Goal: Transaction & Acquisition: Purchase product/service

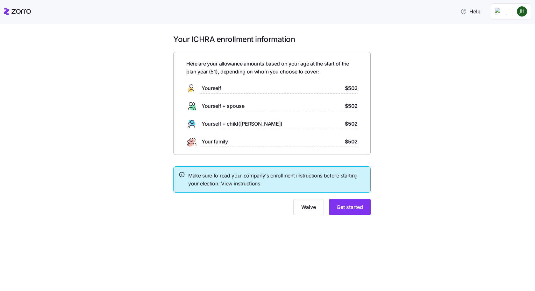
click at [229, 181] on link "View instructions" at bounding box center [240, 183] width 39 height 6
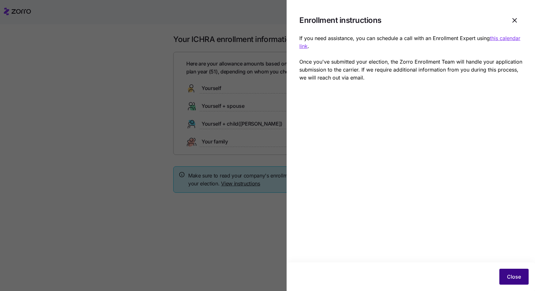
click at [515, 278] on span "Close" at bounding box center [514, 277] width 14 height 8
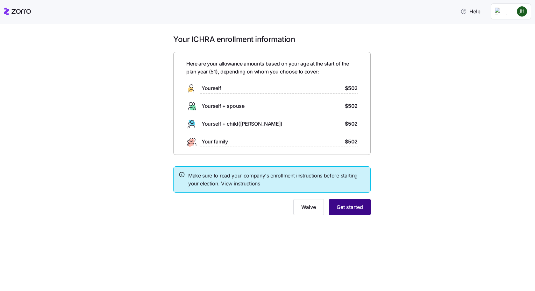
click at [347, 211] on span "Get started" at bounding box center [349, 207] width 26 height 8
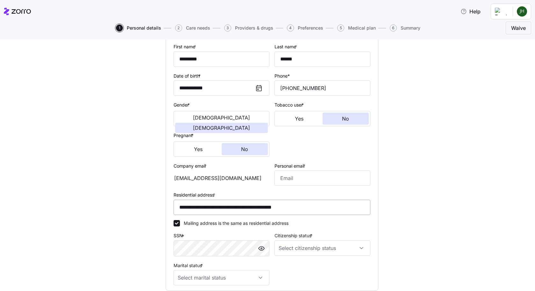
scroll to position [95, 0]
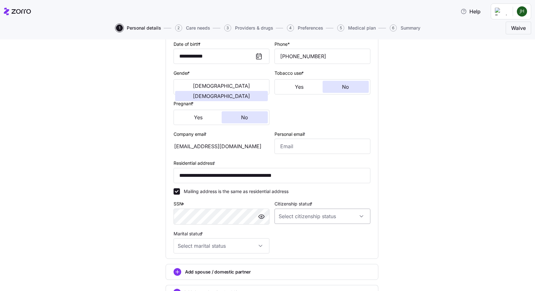
click at [311, 215] on input "Citizenship status *" at bounding box center [322, 216] width 96 height 15
click at [301, 236] on div "[DEMOGRAPHIC_DATA] citizen" at bounding box center [320, 235] width 91 height 13
type input "[DEMOGRAPHIC_DATA] citizen"
click at [261, 248] on input "Marital status *" at bounding box center [221, 245] width 96 height 15
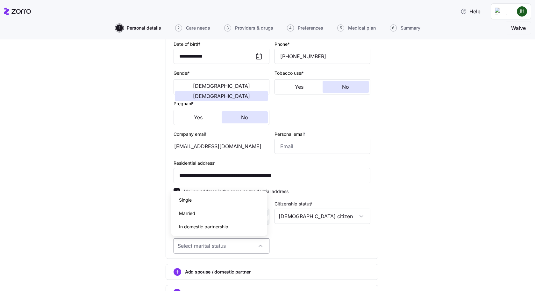
click at [211, 216] on div "Married" at bounding box center [219, 213] width 91 height 13
type input "Married"
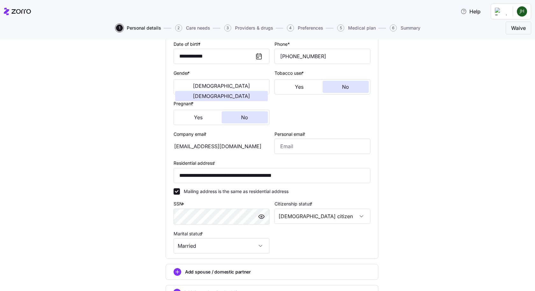
scroll to position [149, 0]
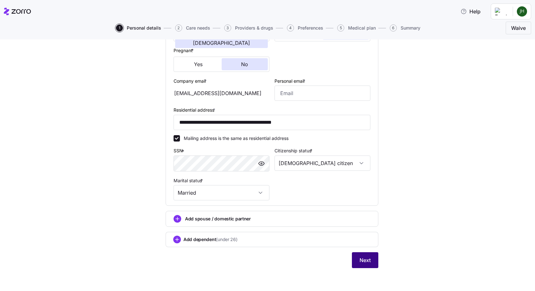
click at [365, 260] on span "Next" at bounding box center [364, 261] width 11 height 8
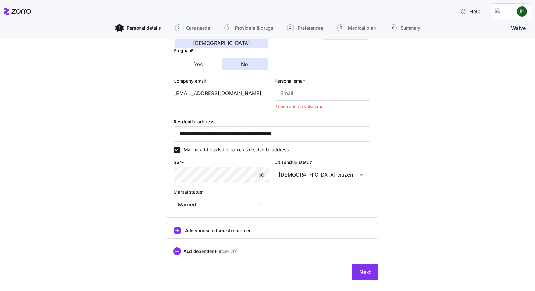
click at [311, 204] on div "**********" at bounding box center [272, 85] width 202 height 260
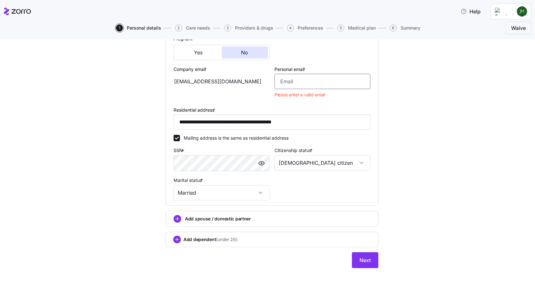
click at [295, 82] on input "Personal email *" at bounding box center [322, 81] width 96 height 15
type input "[EMAIL_ADDRESS][DOMAIN_NAME]"
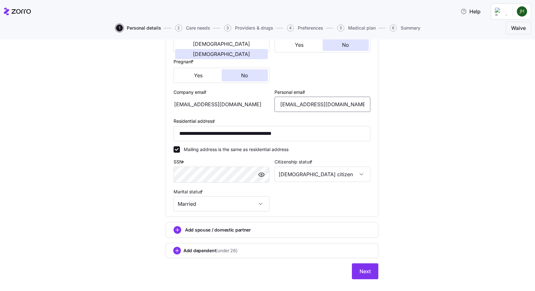
scroll to position [149, 0]
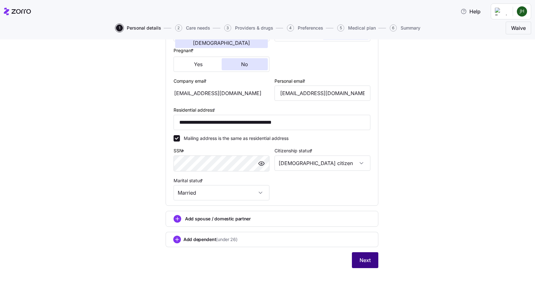
click at [359, 260] on span "Next" at bounding box center [364, 261] width 11 height 8
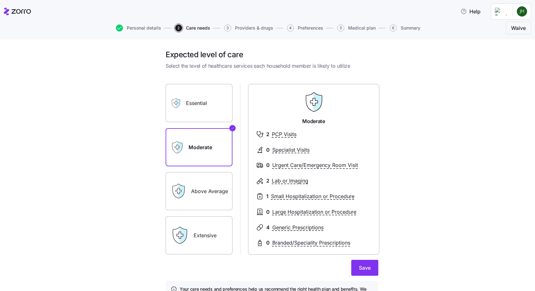
click at [195, 189] on label "Above Average" at bounding box center [199, 191] width 67 height 38
click at [0, 0] on input "Above Average" at bounding box center [0, 0] width 0 height 0
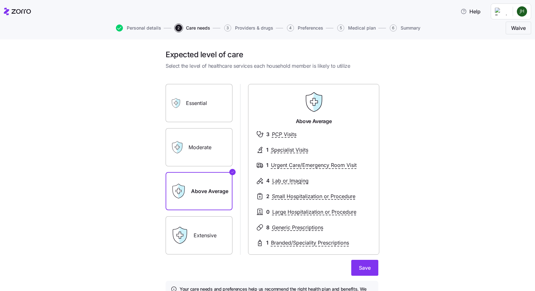
click at [187, 227] on div "Extensive" at bounding box center [199, 235] width 67 height 38
click at [191, 240] on label "Extensive" at bounding box center [199, 235] width 67 height 38
click at [0, 0] on input "Extensive" at bounding box center [0, 0] width 0 height 0
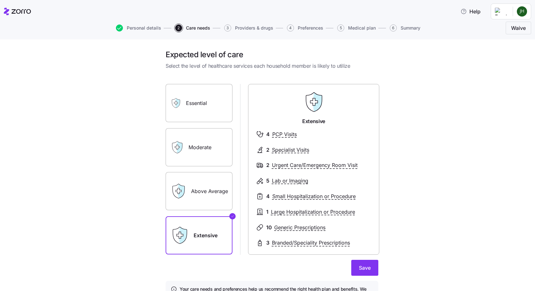
click at [187, 191] on div "Above Average" at bounding box center [199, 191] width 67 height 38
click at [201, 191] on label "Above Average" at bounding box center [199, 191] width 67 height 38
click at [0, 0] on input "Above Average" at bounding box center [0, 0] width 0 height 0
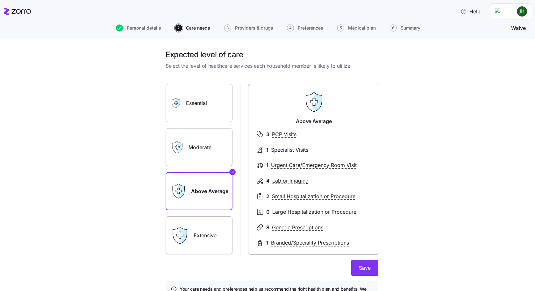
click at [200, 228] on label "Extensive" at bounding box center [199, 235] width 67 height 38
click at [0, 0] on input "Extensive" at bounding box center [0, 0] width 0 height 0
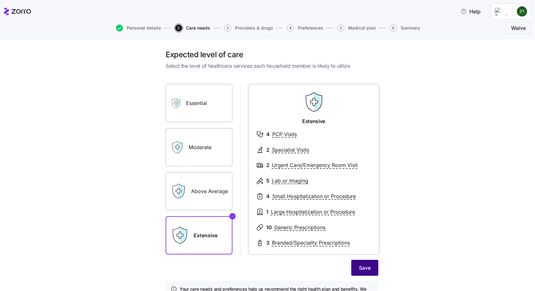
click at [359, 265] on span "Save" at bounding box center [365, 268] width 12 height 8
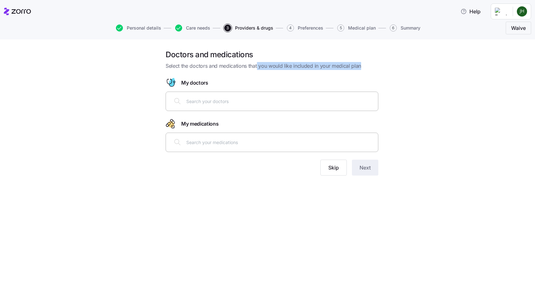
drag, startPoint x: 257, startPoint y: 66, endPoint x: 276, endPoint y: 72, distance: 20.2
click at [276, 72] on div "Doctors and medications Select the doctors and medications that you would like …" at bounding box center [271, 117] width 223 height 134
click at [205, 100] on input "text" at bounding box center [280, 101] width 188 height 7
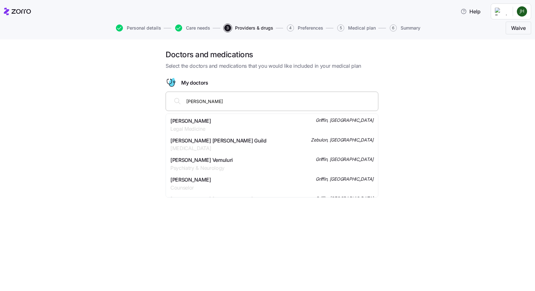
type input "Dr. Sams"
click at [207, 141] on span "Dr. Ferrol Aubrey Sams" at bounding box center [211, 141] width 82 height 8
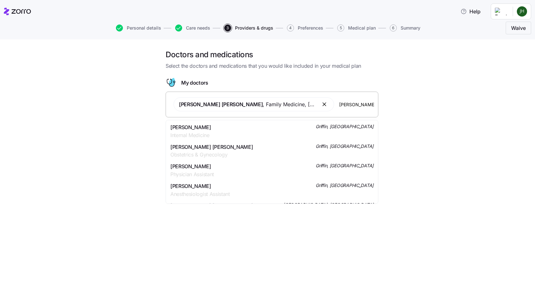
type input "Dr King-Mullins"
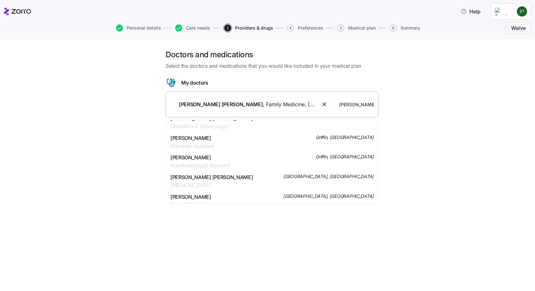
scroll to position [64, 0]
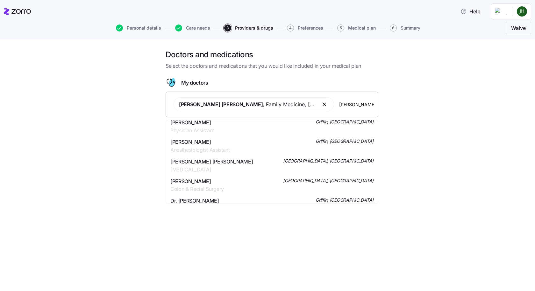
click at [259, 183] on div "Erin M King-mullins Colon & Rectal Surgery Fayetteville, GA" at bounding box center [271, 186] width 203 height 16
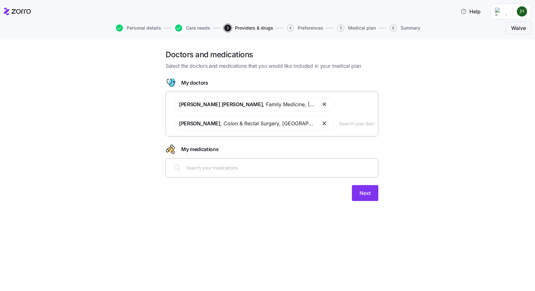
click at [354, 127] on input "text" at bounding box center [356, 123] width 35 height 7
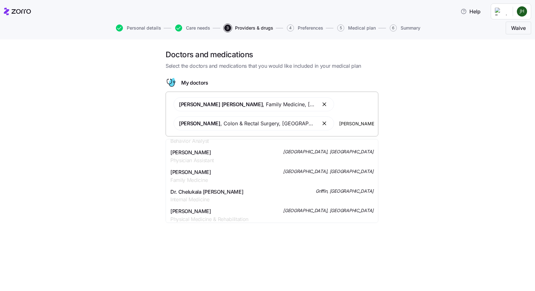
scroll to position [700, 0]
click at [347, 124] on input "Dr. Khan" at bounding box center [356, 123] width 35 height 7
type input "Dr. A Khan"
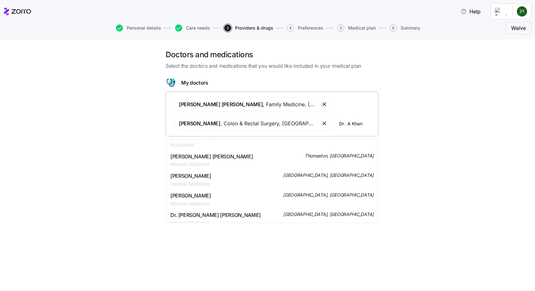
scroll to position [255, 0]
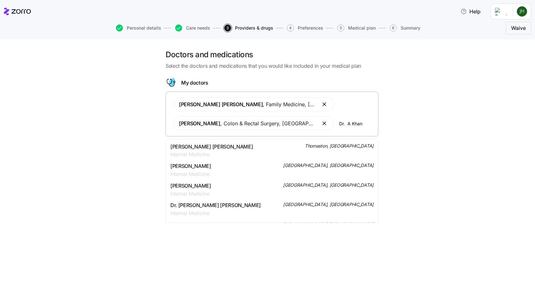
click at [276, 188] on div "Muhammad Azeem Khan Internal Medicine Fayetteville, GA" at bounding box center [271, 190] width 203 height 16
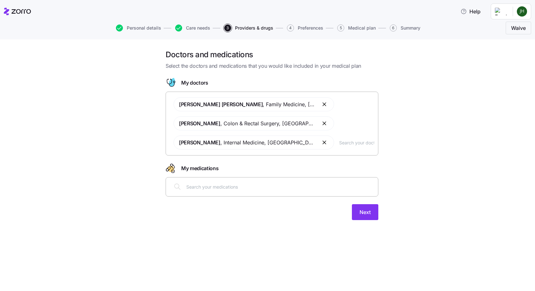
click at [354, 146] on div "Dr. Ferrol Aubrey Sams , Family Medicine , Fayetteville, GA Erin M King-mullins…" at bounding box center [272, 124] width 204 height 60
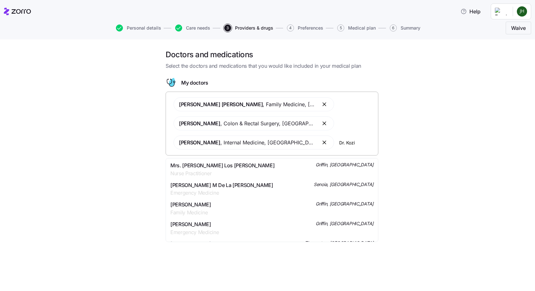
type input "Dr. Kozin"
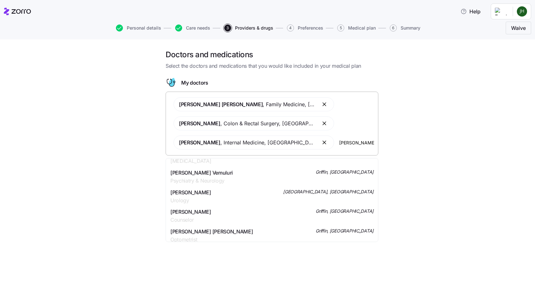
click at [211, 196] on div "Spencer I Kozinn Urology Fayetteville, GA" at bounding box center [271, 197] width 203 height 16
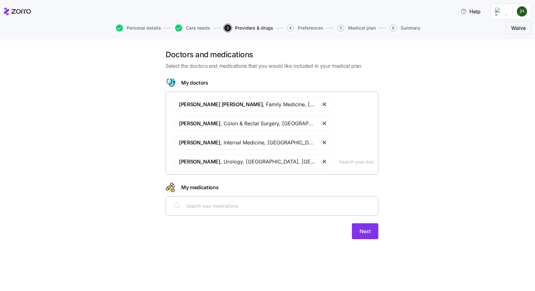
click at [210, 204] on input "text" at bounding box center [280, 205] width 188 height 7
type input "Thiloa"
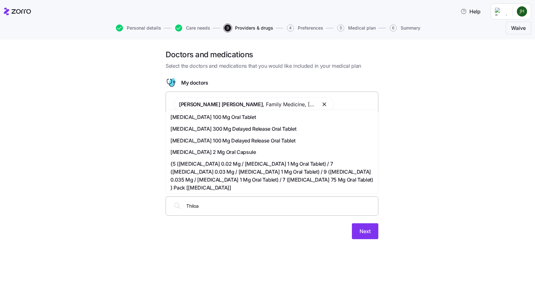
click at [250, 128] on span "[MEDICAL_DATA] 300 Mg Delayed Release Oral Tablet" at bounding box center [233, 129] width 126 height 8
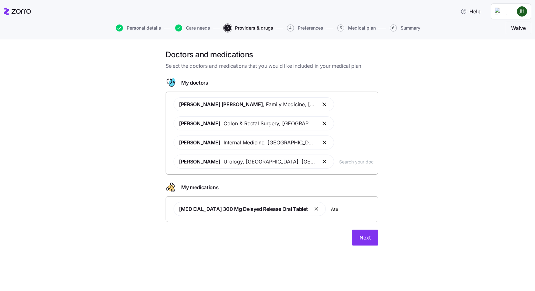
type input "Atel"
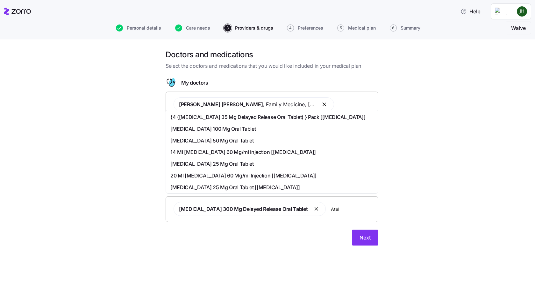
click at [199, 161] on span "[MEDICAL_DATA] 25 Mg Oral Tablet" at bounding box center [211, 164] width 83 height 8
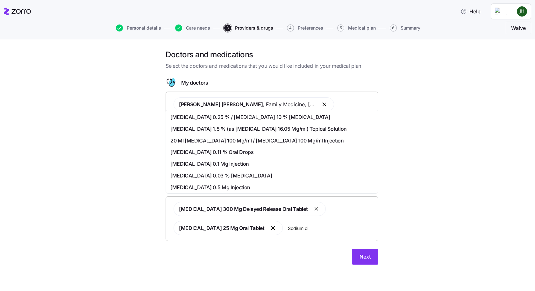
type input "Sodium cit"
click at [298, 180] on span "[MEDICAL_DATA] 128 Mg/ml / [MEDICAL_DATA] 98 Mg/ml Oral Solution" at bounding box center [253, 176] width 167 height 8
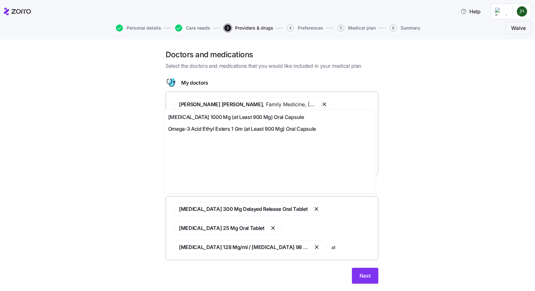
type input "a"
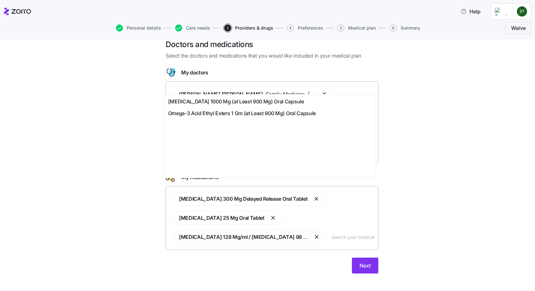
scroll to position [16, 0]
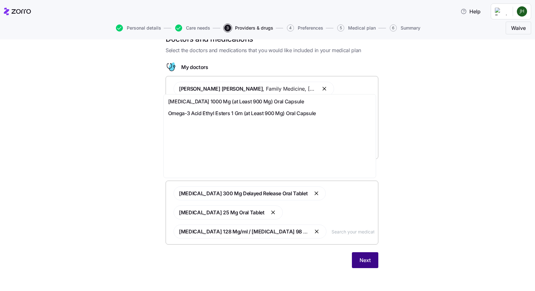
click at [362, 263] on span "Next" at bounding box center [364, 261] width 11 height 8
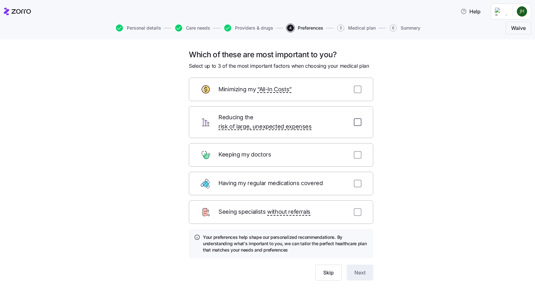
click at [357, 118] on input "checkbox" at bounding box center [358, 122] width 8 height 8
checkbox input "true"
click at [356, 151] on input "checkbox" at bounding box center [358, 155] width 8 height 8
checkbox input "true"
click at [356, 180] on input "checkbox" at bounding box center [358, 184] width 8 height 8
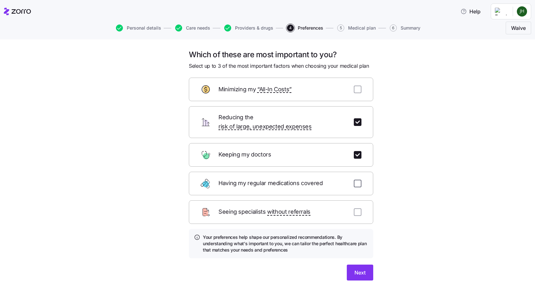
checkbox input "true"
click at [359, 269] on span "Next" at bounding box center [359, 273] width 11 height 8
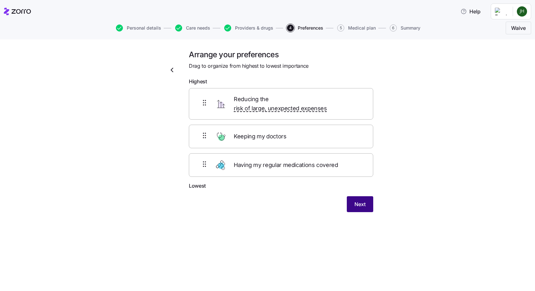
click at [367, 198] on button "Next" at bounding box center [360, 204] width 26 height 16
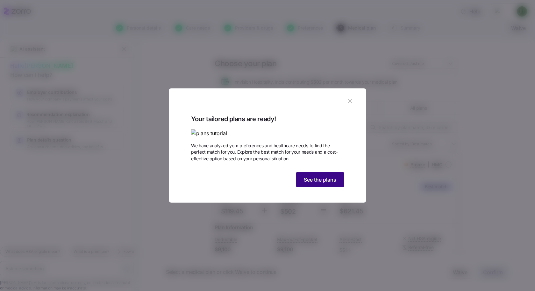
click at [331, 184] on span "See the plans" at bounding box center [320, 180] width 32 height 8
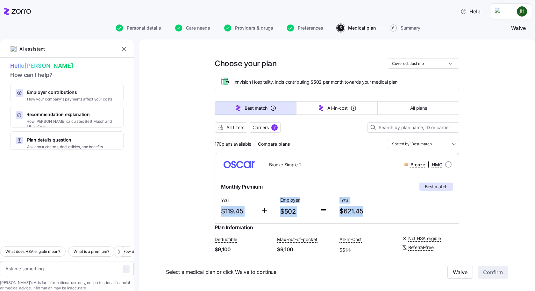
drag, startPoint x: 216, startPoint y: 211, endPoint x: 365, endPoint y: 212, distance: 148.6
click at [365, 212] on div "Monthly Premium Best match You $119.45 Employer $502 Total $621.45" at bounding box center [336, 199] width 237 height 39
click at [381, 214] on span "$621.45" at bounding box center [366, 211] width 54 height 11
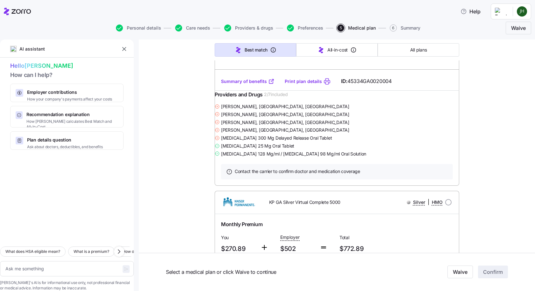
scroll to position [11044, 0]
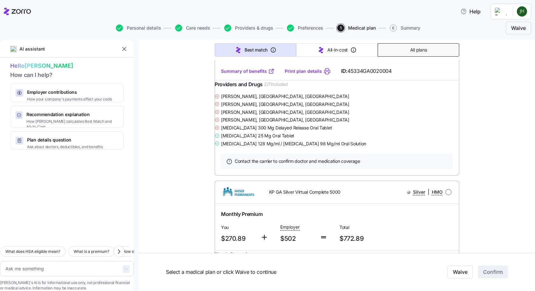
click at [414, 51] on span "All plans" at bounding box center [418, 50] width 17 height 6
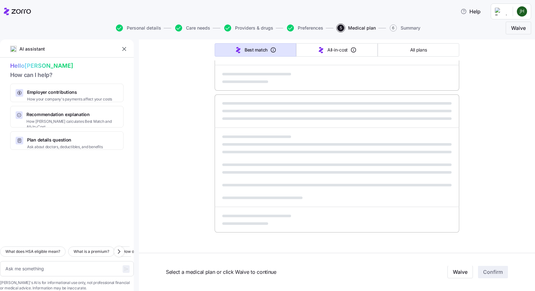
type textarea "x"
type input "Sorted by: Premium"
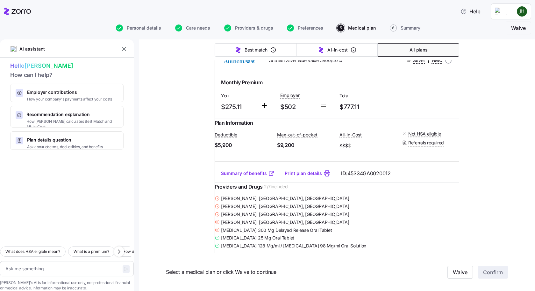
scroll to position [12356, 0]
click at [191, 29] on span "Care needs" at bounding box center [198, 28] width 24 height 4
click at [193, 28] on span "Care needs" at bounding box center [198, 28] width 24 height 4
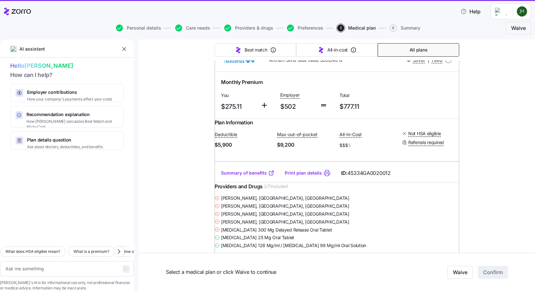
type textarea "x"
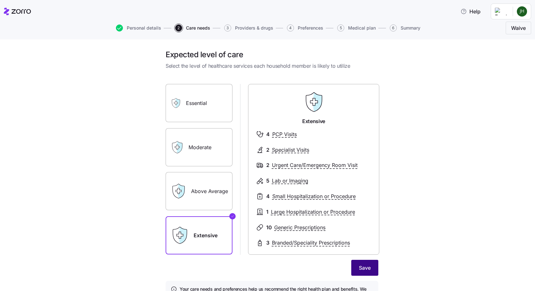
click at [367, 264] on span "Save" at bounding box center [365, 268] width 12 height 8
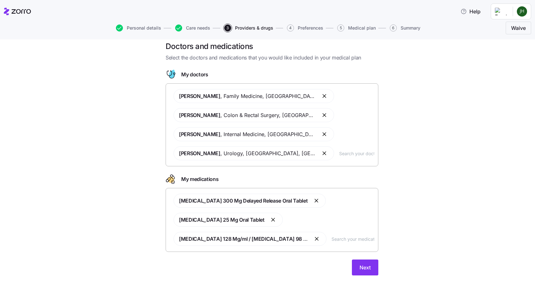
scroll to position [16, 0]
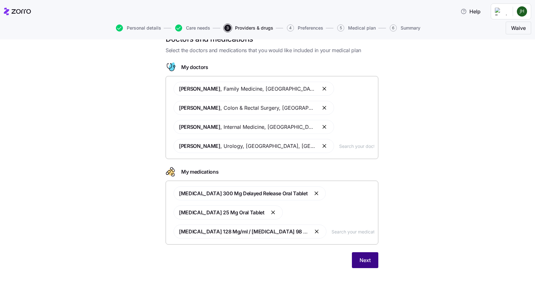
click at [365, 266] on button "Next" at bounding box center [365, 260] width 26 height 16
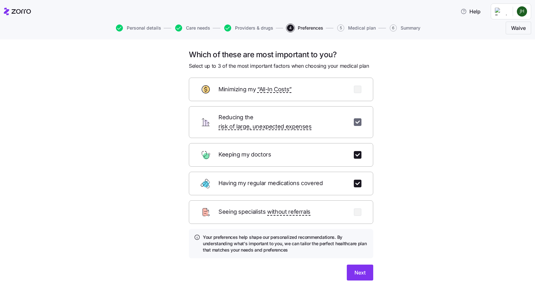
click at [356, 118] on input "checkbox" at bounding box center [358, 122] width 8 height 8
checkbox input "false"
click at [356, 180] on input "checkbox" at bounding box center [358, 184] width 8 height 8
checkbox input "false"
click at [355, 91] on input "checkbox" at bounding box center [358, 90] width 8 height 8
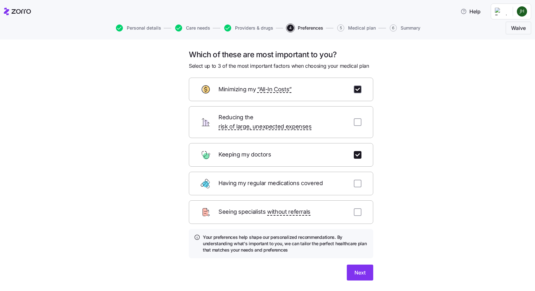
checkbox input "true"
click at [356, 120] on input "checkbox" at bounding box center [358, 122] width 8 height 8
checkbox input "true"
click at [354, 269] on span "Next" at bounding box center [359, 273] width 11 height 8
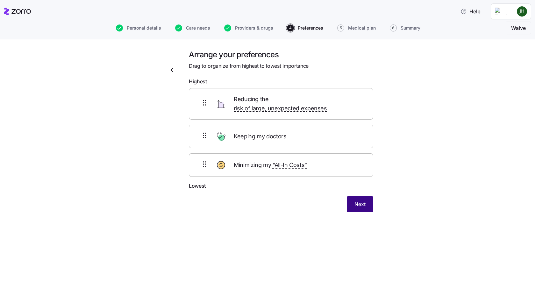
click at [373, 197] on button "Next" at bounding box center [360, 204] width 26 height 16
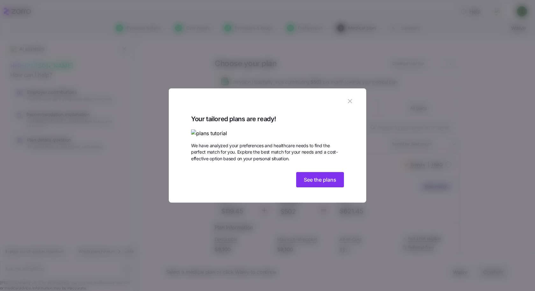
click at [222, 130] on img at bounding box center [267, 134] width 153 height 8
click at [321, 184] on span "See the plans" at bounding box center [320, 180] width 32 height 8
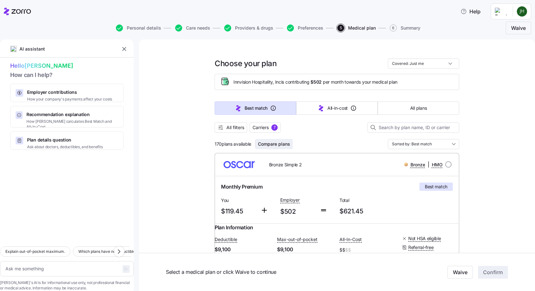
click at [277, 144] on span "Compare plans" at bounding box center [274, 144] width 32 height 6
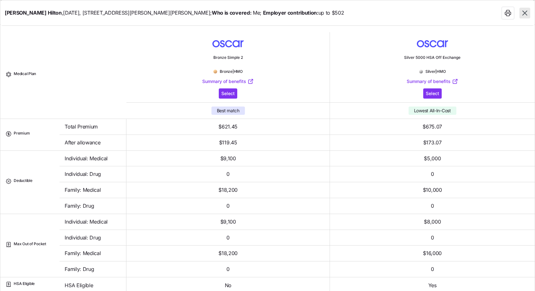
type textarea "x"
drag, startPoint x: 231, startPoint y: 161, endPoint x: 424, endPoint y: 164, distance: 193.2
click at [424, 164] on tr "Deductible Individual: Medical $9,100 $5,000" at bounding box center [267, 159] width 534 height 16
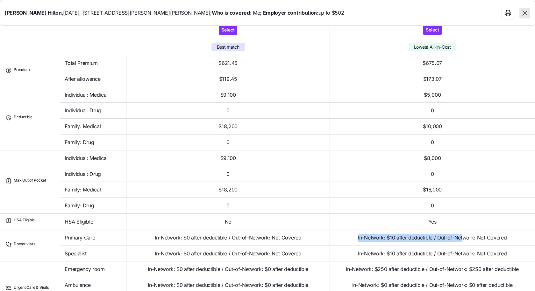
drag, startPoint x: 351, startPoint y: 241, endPoint x: 457, endPoint y: 240, distance: 106.0
click at [457, 240] on td "In-Network: $10 after deductible / Out-of-Network: Not Covered" at bounding box center [432, 238] width 205 height 16
drag, startPoint x: 66, startPoint y: 189, endPoint x: 131, endPoint y: 196, distance: 65.9
click at [131, 196] on tr "Family: Medical $18,200 $16,000" at bounding box center [267, 190] width 534 height 16
click at [413, 192] on td "$16,000" at bounding box center [432, 190] width 205 height 16
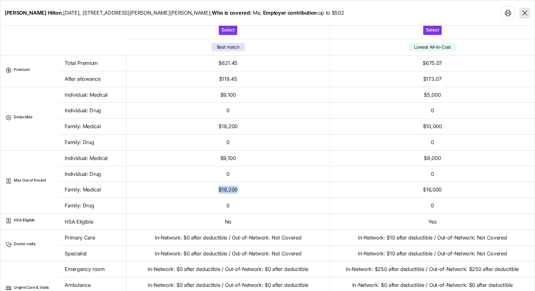
drag, startPoint x: 232, startPoint y: 193, endPoint x: 202, endPoint y: 191, distance: 30.3
click at [202, 191] on td "$18,200" at bounding box center [227, 190] width 203 height 16
click at [68, 177] on span "Individual: Drug" at bounding box center [83, 174] width 36 height 8
drag, startPoint x: 66, startPoint y: 158, endPoint x: 434, endPoint y: 157, distance: 367.9
click at [434, 157] on tr "Max Out of Pocket Individual: Medical $9,100 $8,000" at bounding box center [267, 159] width 534 height 16
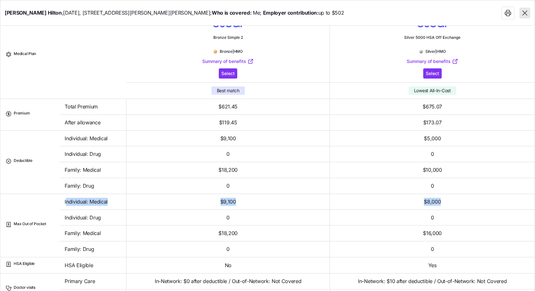
scroll to position [0, 0]
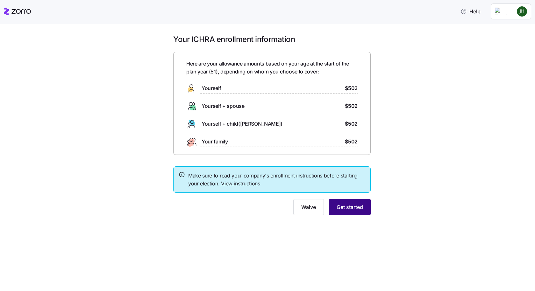
click at [343, 208] on span "Get started" at bounding box center [349, 207] width 26 height 8
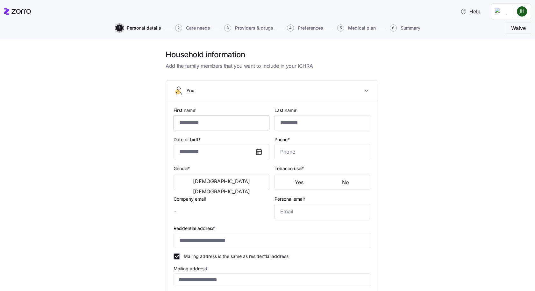
type input "*********"
type input "******"
type input "[EMAIL_ADDRESS][DOMAIN_NAME]"
type input "**********"
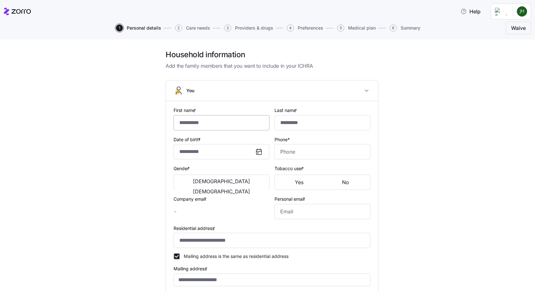
checkbox input "true"
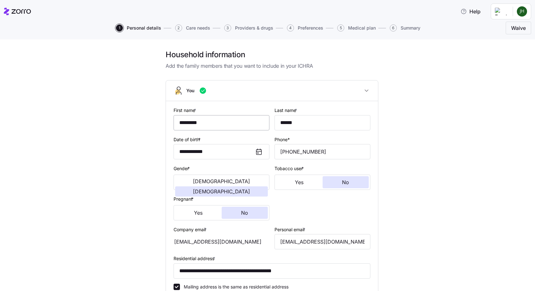
type input "**********"
type input "[PHONE_NUMBER]"
type input "[DEMOGRAPHIC_DATA] citizen"
type input "Married"
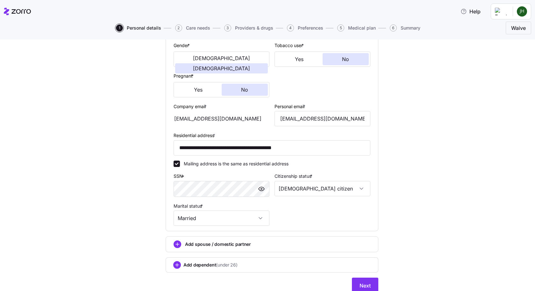
scroll to position [149, 0]
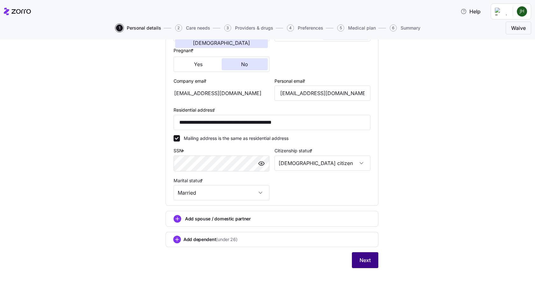
click at [365, 264] on button "Next" at bounding box center [365, 260] width 26 height 16
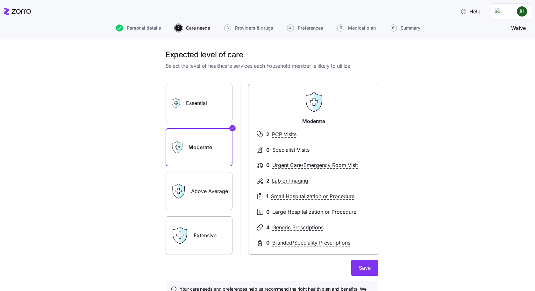
click at [200, 235] on label "Extensive" at bounding box center [199, 235] width 67 height 38
click at [0, 0] on input "Extensive" at bounding box center [0, 0] width 0 height 0
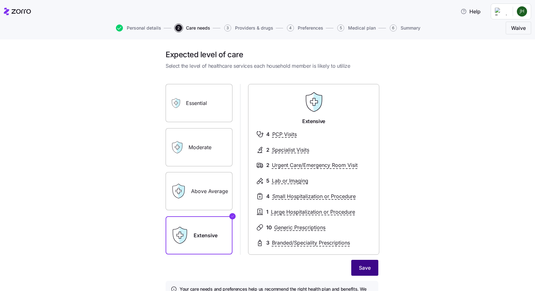
click at [360, 267] on span "Save" at bounding box center [365, 268] width 12 height 8
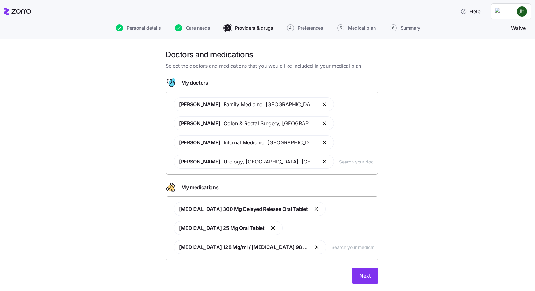
click at [321, 142] on button "button" at bounding box center [325, 143] width 8 height 8
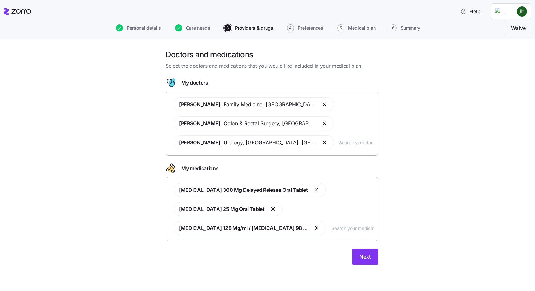
click at [339, 140] on input "text" at bounding box center [356, 142] width 35 height 7
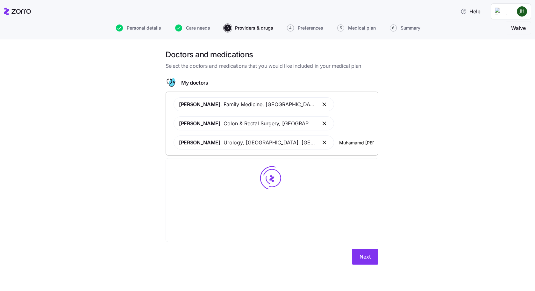
type input "Muhamamd [PERSON_NAME]"
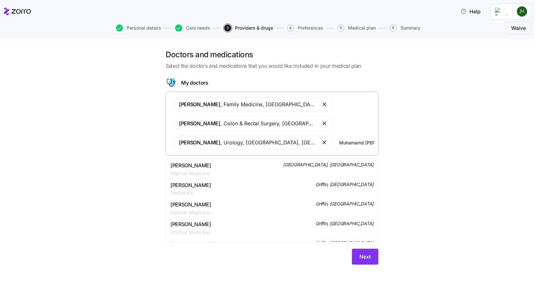
click at [211, 167] on span "[PERSON_NAME]" at bounding box center [190, 166] width 41 height 8
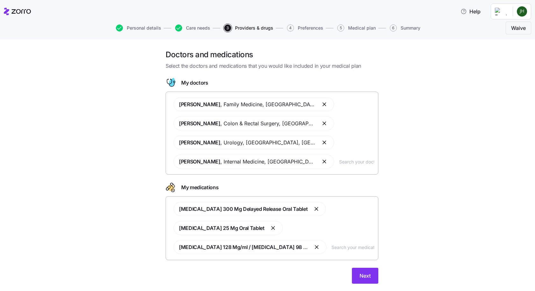
click at [352, 163] on input "text" at bounding box center [356, 161] width 35 height 7
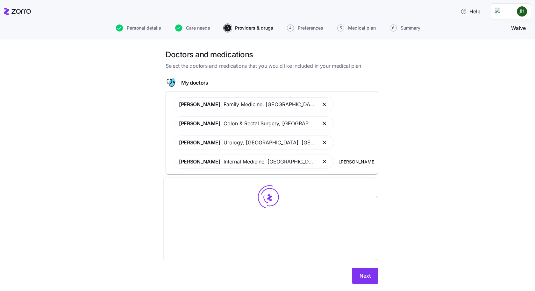
type input "[PERSON_NAME]"
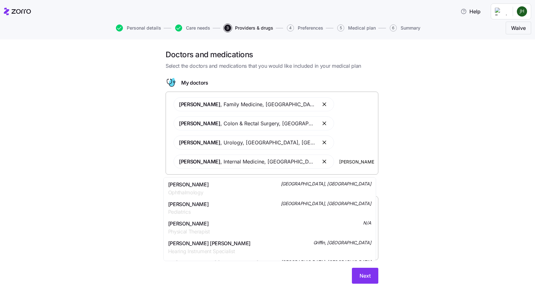
click at [228, 186] on div "[PERSON_NAME] Ophthalmology [GEOGRAPHIC_DATA], [GEOGRAPHIC_DATA]" at bounding box center [269, 189] width 203 height 16
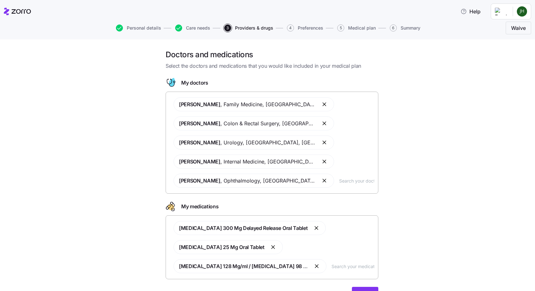
click at [359, 182] on input "text" at bounding box center [356, 180] width 35 height 7
type input "[PERSON_NAME]"
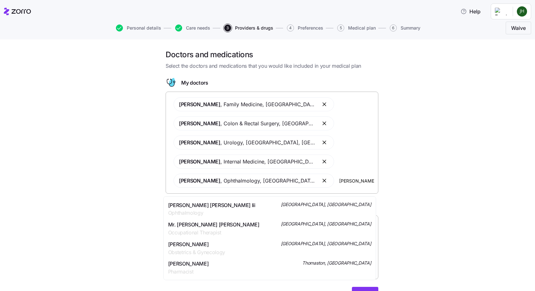
scroll to position [127, 0]
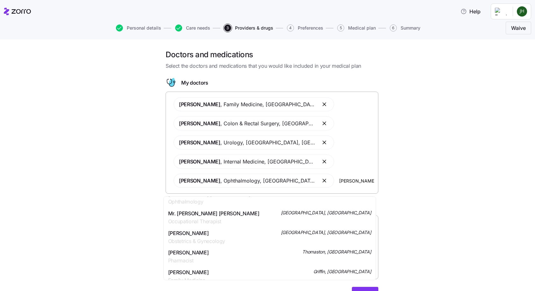
click at [243, 236] on div "[PERSON_NAME] Obstetrics & Gynecology [GEOGRAPHIC_DATA], [GEOGRAPHIC_DATA]" at bounding box center [269, 237] width 203 height 16
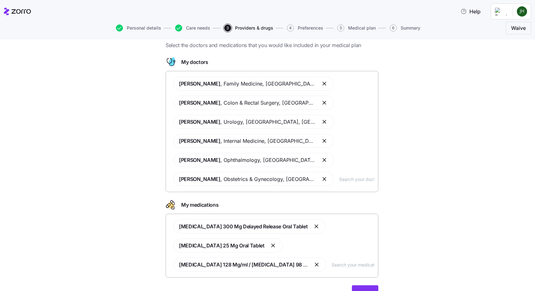
scroll to position [32, 0]
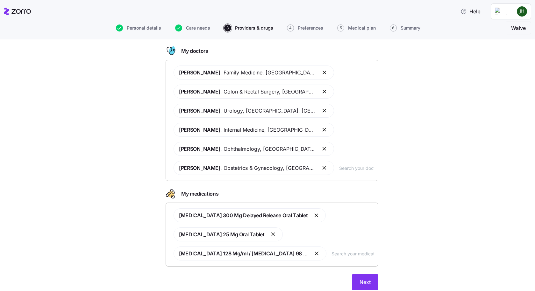
drag, startPoint x: 175, startPoint y: 215, endPoint x: 266, endPoint y: 215, distance: 90.4
click at [266, 215] on span "[MEDICAL_DATA] 300 Mg Delayed Release Oral Tablet" at bounding box center [249, 215] width 152 height 14
click at [345, 253] on input "text" at bounding box center [352, 253] width 43 height 7
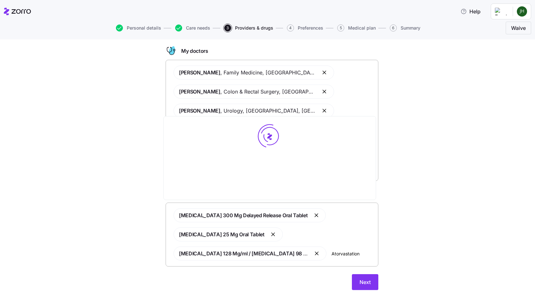
type input "Atorvastation"
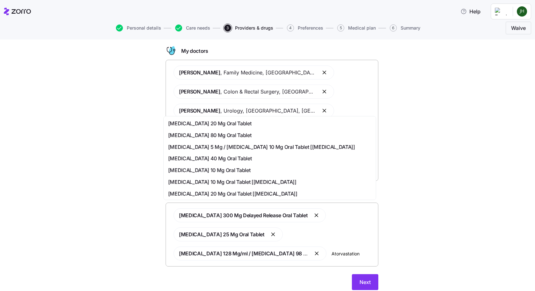
click at [219, 156] on span "[MEDICAL_DATA] 40 Mg Oral Tablet" at bounding box center [210, 159] width 84 height 8
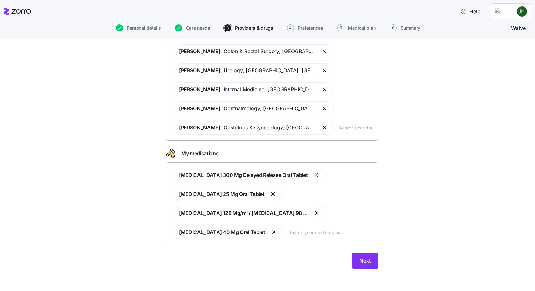
scroll to position [73, 0]
click at [361, 260] on span "Next" at bounding box center [364, 261] width 11 height 8
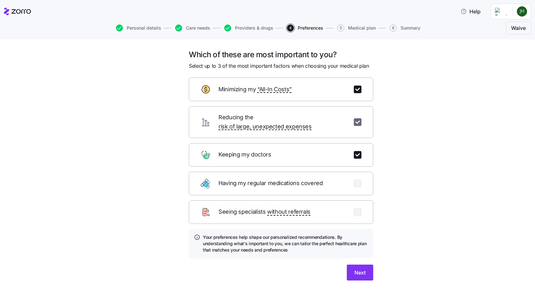
click at [354, 118] on input "checkbox" at bounding box center [358, 122] width 8 height 8
checkbox input "false"
click at [356, 183] on div "Having my regular medications covered" at bounding box center [281, 184] width 184 height 24
click at [356, 180] on input "checkbox" at bounding box center [358, 184] width 8 height 8
checkbox input "true"
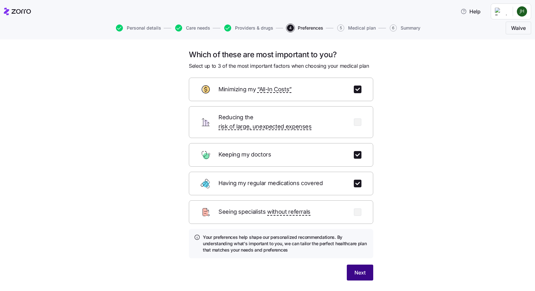
click at [362, 269] on span "Next" at bounding box center [359, 273] width 11 height 8
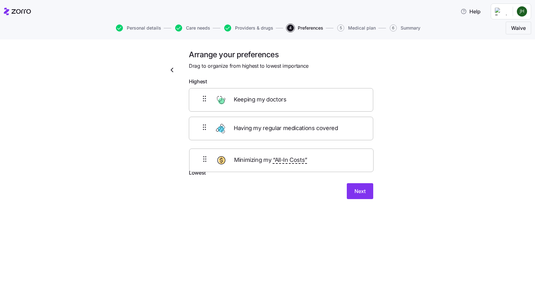
drag, startPoint x: 261, startPoint y: 133, endPoint x: 261, endPoint y: 161, distance: 27.7
click at [261, 161] on div "Keeping my doctors Minimizing my “All-In Costs” Having my regular medications c…" at bounding box center [281, 128] width 184 height 81
click at [365, 195] on button "Next" at bounding box center [360, 196] width 26 height 16
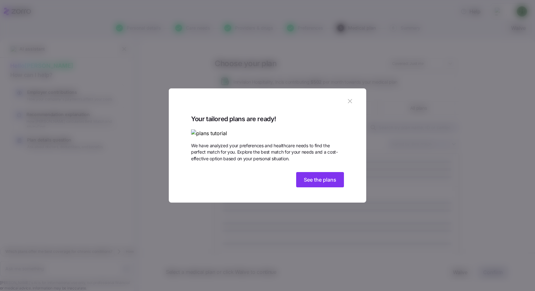
click at [287, 130] on img at bounding box center [267, 134] width 153 height 8
click at [240, 130] on img at bounding box center [267, 134] width 153 height 8
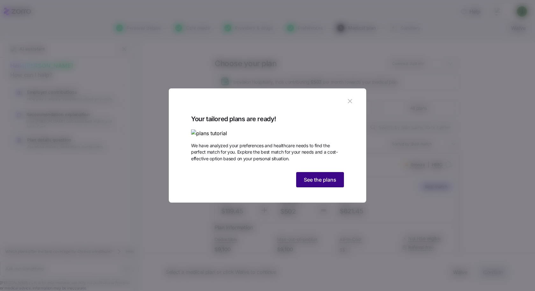
click at [326, 184] on span "See the plans" at bounding box center [320, 180] width 32 height 8
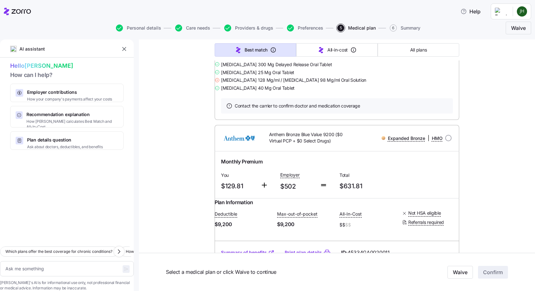
scroll to position [286, 0]
click at [303, 27] on span "Preferences" at bounding box center [310, 28] width 25 height 4
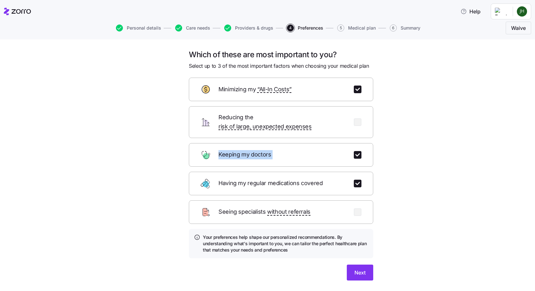
drag, startPoint x: 211, startPoint y: 176, endPoint x: 215, endPoint y: 156, distance: 21.0
click at [215, 156] on form "Minimizing my “All-In Costs” Reducing the risk of large, unexpected expenses Ke…" at bounding box center [281, 179] width 184 height 203
click at [329, 176] on div "Having my regular medications covered" at bounding box center [281, 184] width 184 height 24
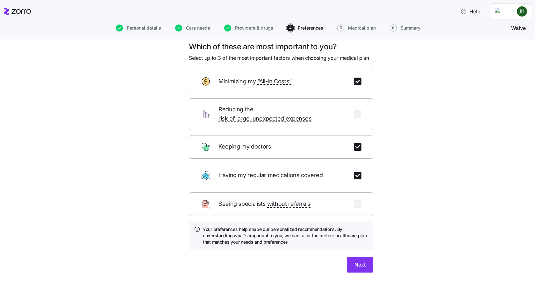
scroll to position [12, 0]
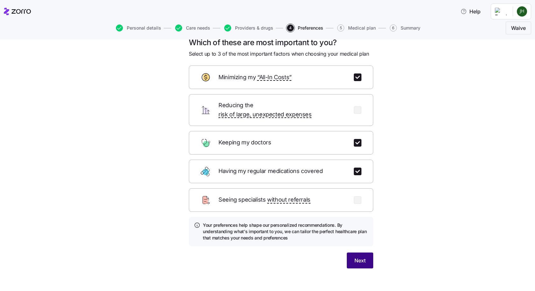
click at [361, 257] on span "Next" at bounding box center [359, 261] width 11 height 8
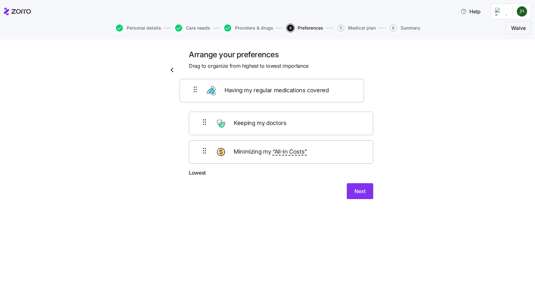
drag, startPoint x: 259, startPoint y: 131, endPoint x: 250, endPoint y: 90, distance: 42.2
click at [250, 90] on div "Keeping my doctors Having my regular medications covered Minimizing my “All-In …" at bounding box center [281, 128] width 184 height 81
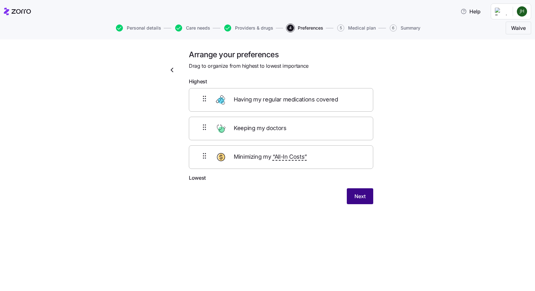
click at [363, 197] on span "Next" at bounding box center [359, 197] width 11 height 8
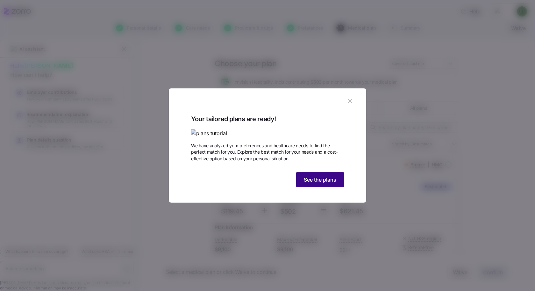
click at [323, 184] on span "See the plans" at bounding box center [320, 180] width 32 height 8
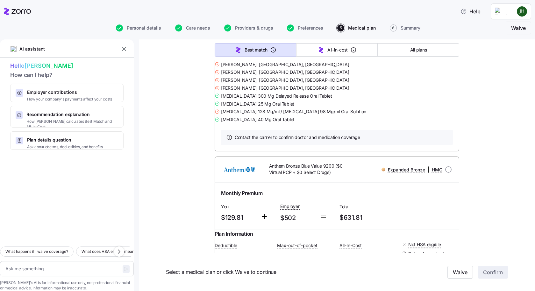
scroll to position [223, 0]
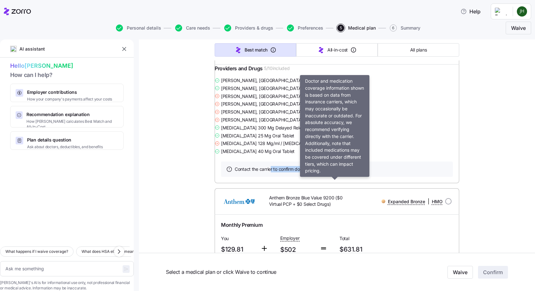
drag, startPoint x: 268, startPoint y: 189, endPoint x: 369, endPoint y: 188, distance: 101.5
click at [369, 177] on div "Contact the carrier to confirm doctor and medication coverage" at bounding box center [337, 169] width 232 height 15
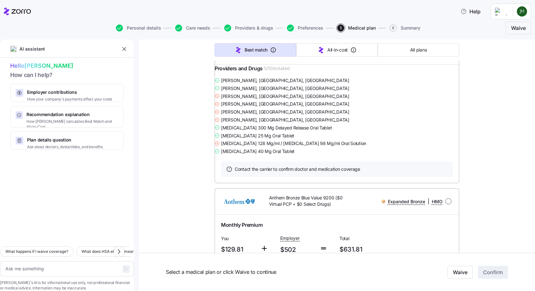
click at [218, 97] on icon at bounding box center [217, 96] width 1 height 1
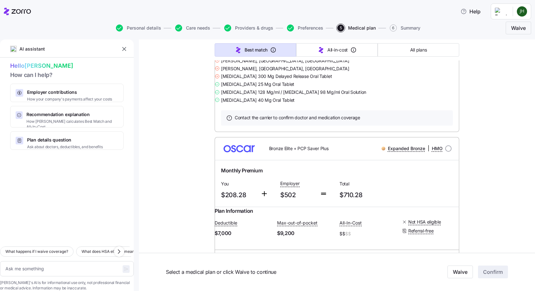
scroll to position [5442, 0]
click at [68, 249] on span "What happens if I waive coverage?" at bounding box center [36, 252] width 63 height 6
type textarea "x"
type textarea "What happens if I waive coverage?"
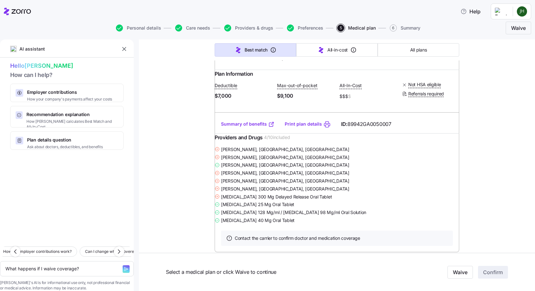
scroll to position [6365, 0]
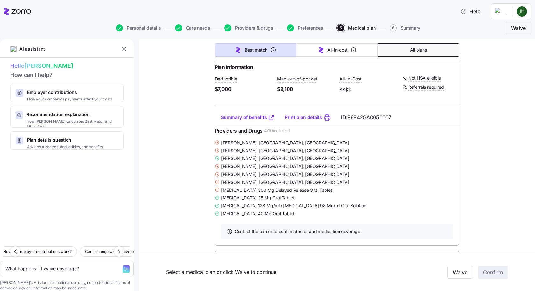
click at [405, 51] on button "All plans" at bounding box center [417, 49] width 81 height 13
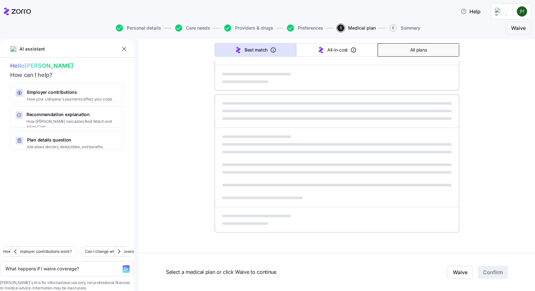
type textarea "x"
type input "Sorted by: Premium"
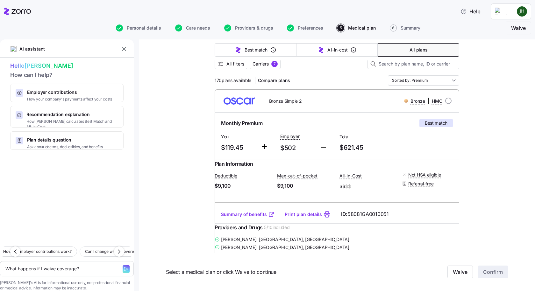
scroll to position [0, 0]
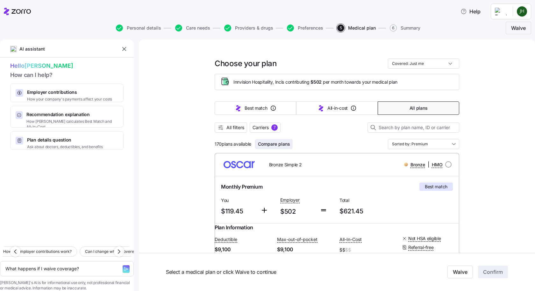
click at [280, 146] on span "Compare plans" at bounding box center [274, 144] width 32 height 6
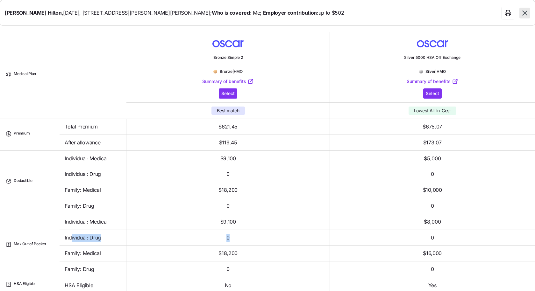
drag, startPoint x: 82, startPoint y: 235, endPoint x: 191, endPoint y: 228, distance: 109.4
click at [368, 234] on tr "Individual: Drug 0 0" at bounding box center [267, 238] width 534 height 16
drag, startPoint x: 75, startPoint y: 222, endPoint x: 445, endPoint y: 224, distance: 369.8
click at [445, 224] on tr "Max Out of Pocket Individual: Medical $9,100 $8,000" at bounding box center [267, 222] width 534 height 16
click at [414, 83] on link "Summary of benefits" at bounding box center [432, 81] width 52 height 6
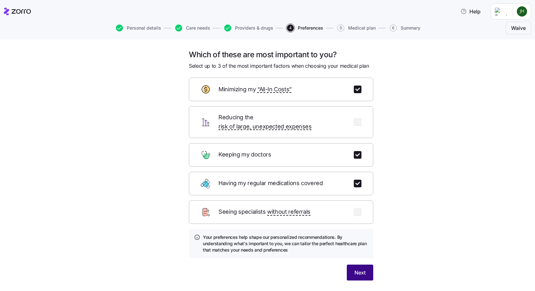
click at [363, 265] on button "Next" at bounding box center [360, 273] width 26 height 16
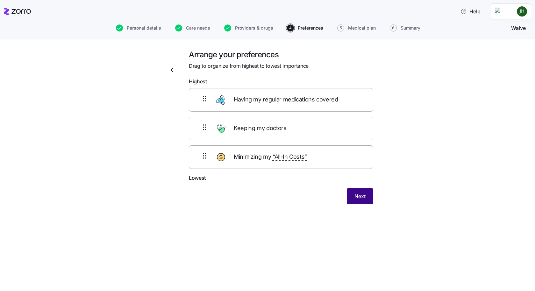
click at [365, 200] on span "Next" at bounding box center [359, 197] width 11 height 8
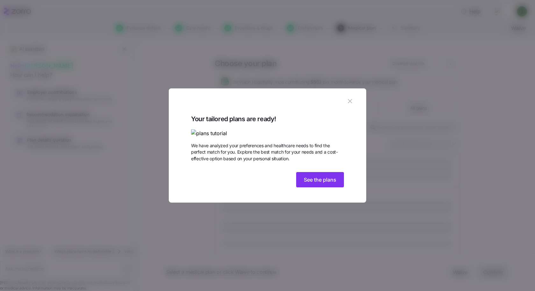
click at [310, 130] on img at bounding box center [267, 134] width 153 height 8
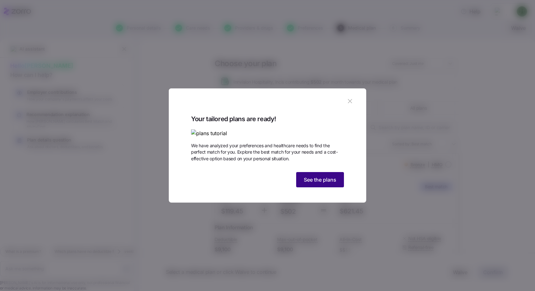
click at [321, 184] on span "See the plans" at bounding box center [320, 180] width 32 height 8
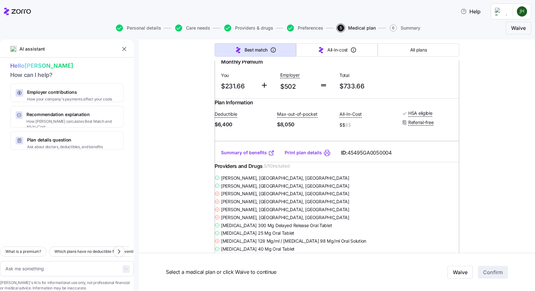
scroll to position [8148, 0]
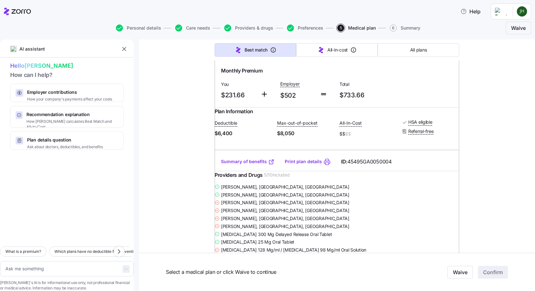
drag, startPoint x: 258, startPoint y: 67, endPoint x: 384, endPoint y: 138, distance: 144.1
drag, startPoint x: 221, startPoint y: 172, endPoint x: 301, endPoint y: 171, distance: 80.8
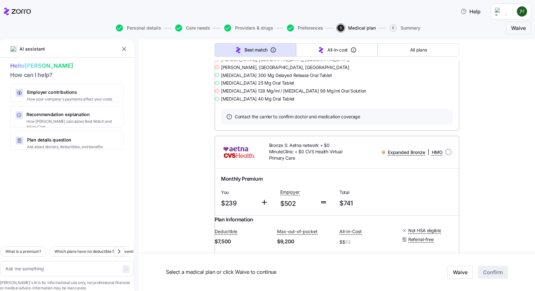
scroll to position [8211, 0]
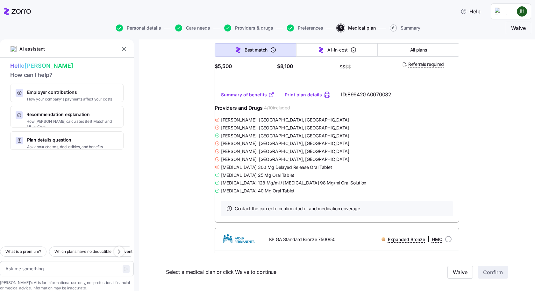
scroll to position [9548, 0]
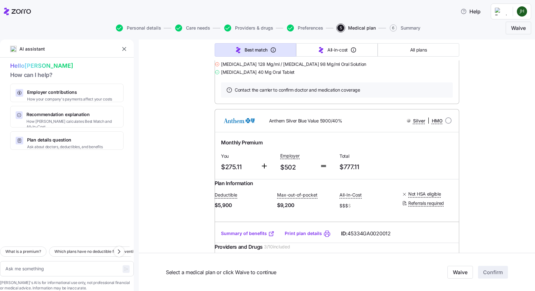
scroll to position [13654, 0]
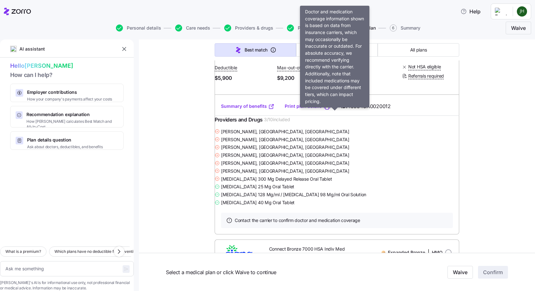
type textarea "x"
